Goal: Information Seeking & Learning: Learn about a topic

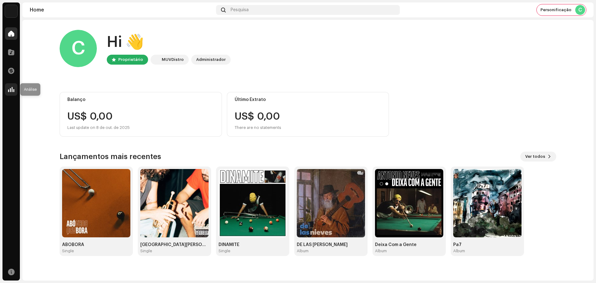
click at [12, 89] on span at bounding box center [11, 89] width 6 height 5
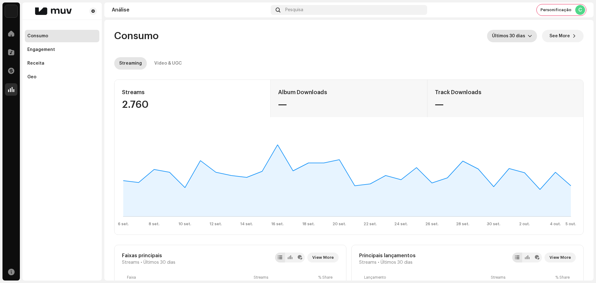
click at [525, 32] on span "Últimos 30 dias" at bounding box center [510, 36] width 36 height 12
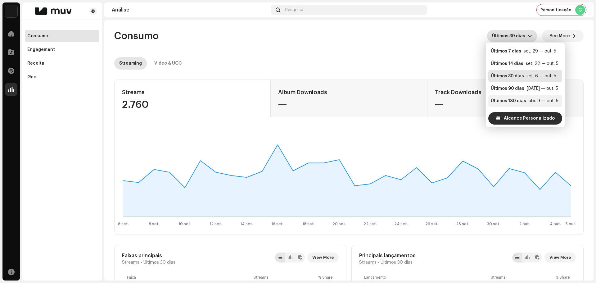
click at [508, 98] on div "Últimos 180 dias" at bounding box center [508, 101] width 35 height 6
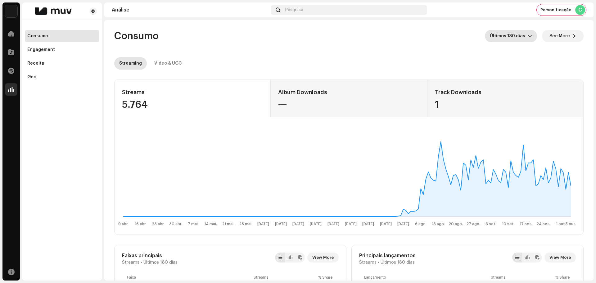
click at [140, 106] on div "5.764" at bounding box center [192, 105] width 141 height 10
copy div "5.764"
click at [172, 60] on div "Video & UGC" at bounding box center [168, 63] width 28 height 12
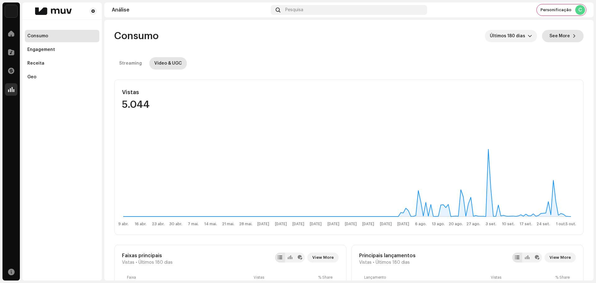
click at [550, 35] on span "See More" at bounding box center [560, 36] width 20 height 12
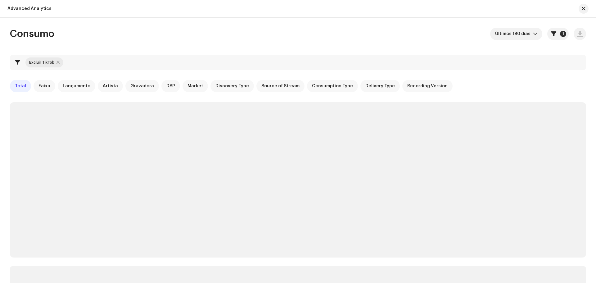
click at [58, 62] on div at bounding box center [58, 62] width 3 height 5
checkbox input "false"
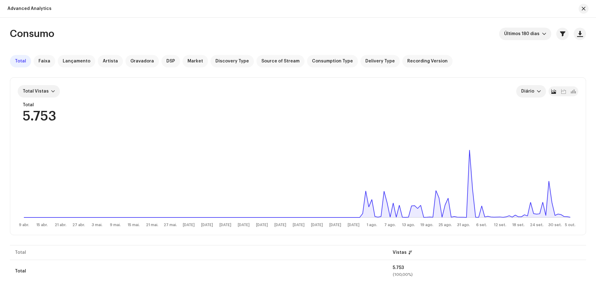
click at [46, 114] on div "5.753" at bounding box center [40, 116] width 34 height 13
copy div "5.753"
click at [580, 6] on button "button" at bounding box center [584, 9] width 10 height 10
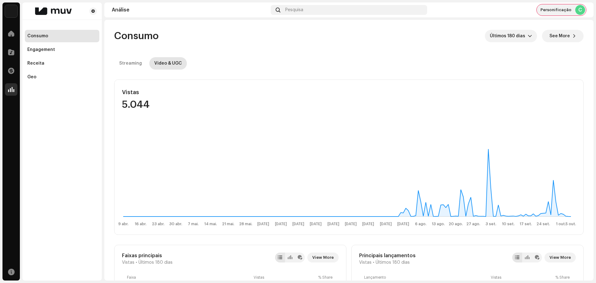
click at [550, 12] on span "Personificação" at bounding box center [556, 9] width 31 height 5
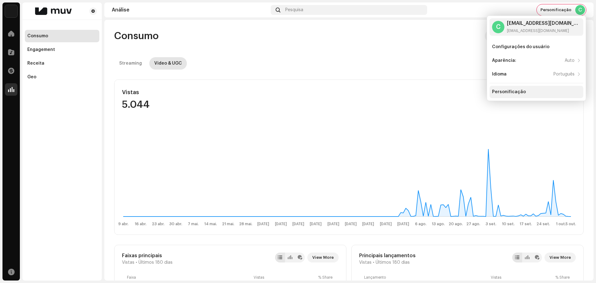
click at [512, 94] on div "Personificação" at bounding box center [509, 91] width 34 height 5
